Goal: Book appointment/travel/reservation

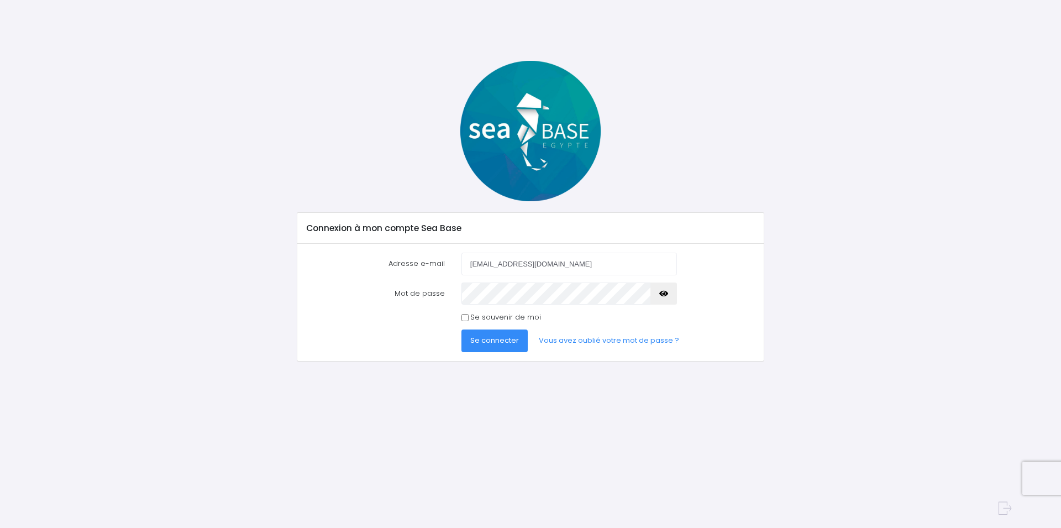
click at [465, 318] on input "Se souvenir de moi" at bounding box center [464, 317] width 7 height 7
checkbox input "true"
click at [494, 340] on span "Se connecter" at bounding box center [494, 340] width 49 height 10
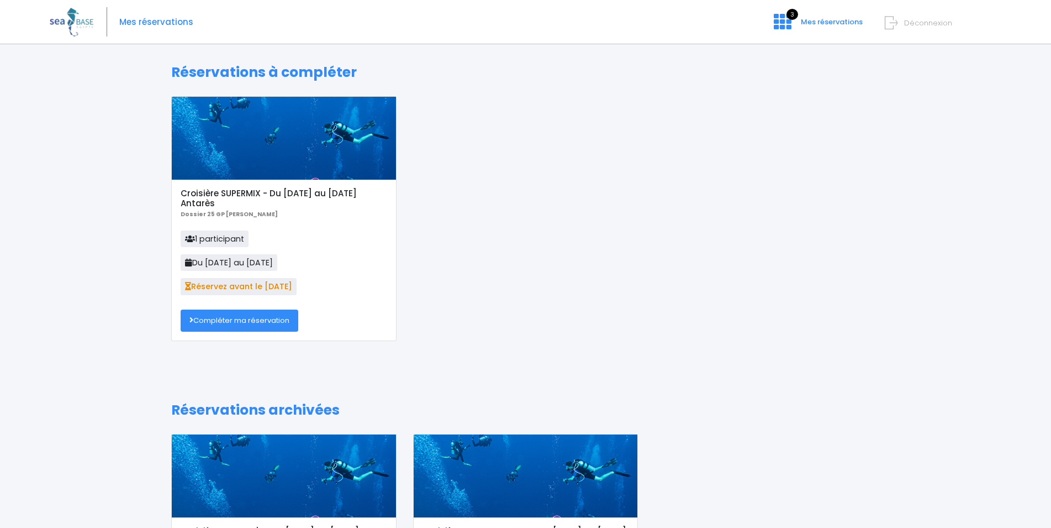
scroll to position [3, 0]
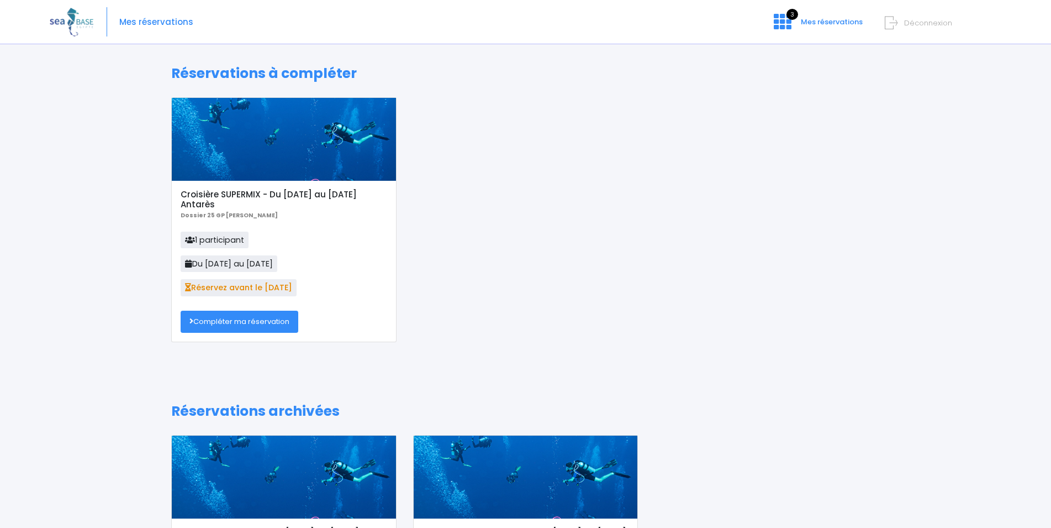
drag, startPoint x: 250, startPoint y: 324, endPoint x: 309, endPoint y: 323, distance: 59.1
click at [249, 324] on link "Compléter ma réservation" at bounding box center [240, 321] width 118 height 22
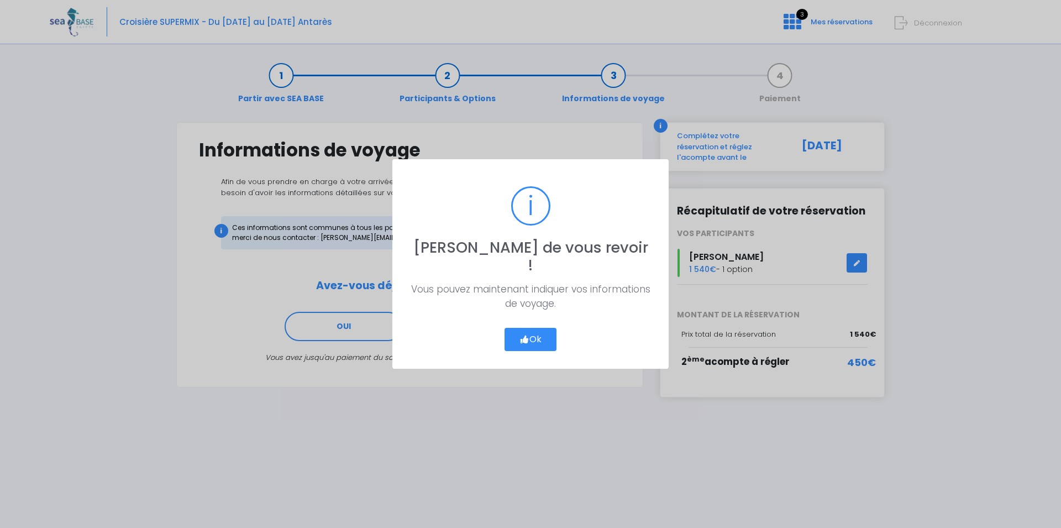
click at [531, 329] on button "Ok" at bounding box center [530, 339] width 52 height 23
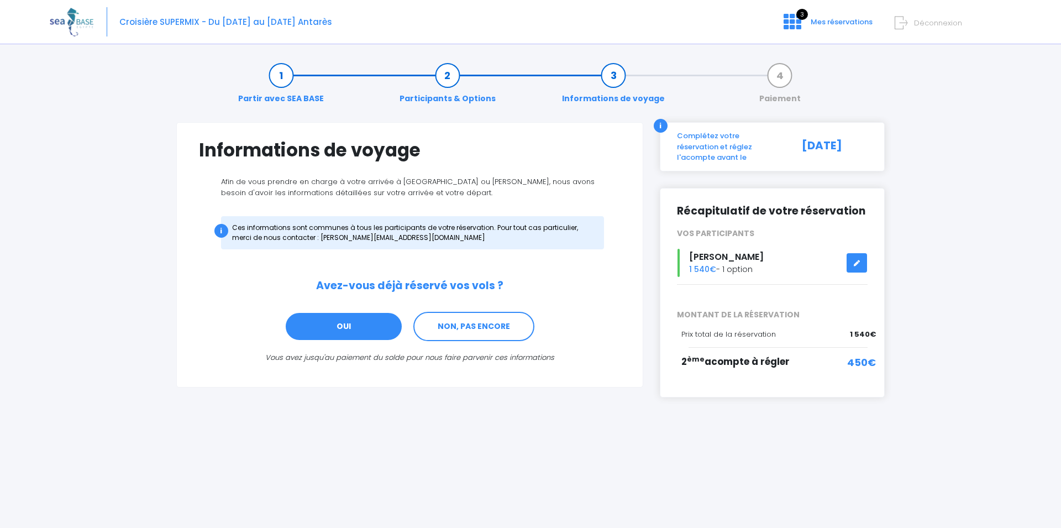
click at [360, 330] on link "OUI" at bounding box center [343, 327] width 118 height 30
